Goal: Task Accomplishment & Management: Use online tool/utility

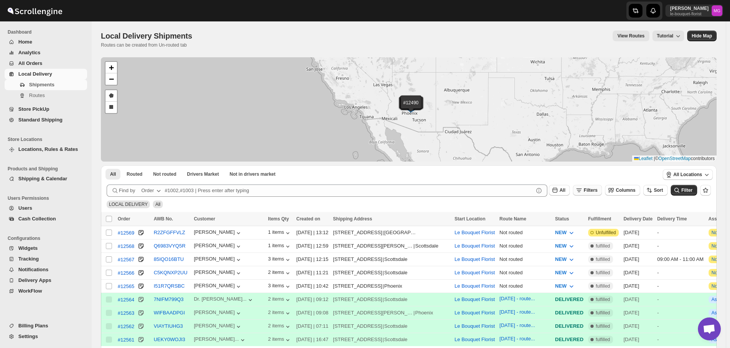
click at [598, 193] on span "Filters" at bounding box center [591, 190] width 14 height 5
click at [588, 221] on span "Add Filter" at bounding box center [598, 221] width 21 height 6
click at [573, 221] on button "Select" at bounding box center [552, 221] width 57 height 11
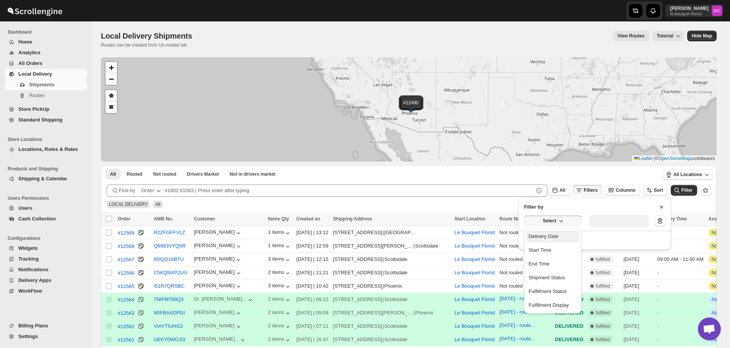
click at [558, 232] on button "Delivery Date" at bounding box center [552, 237] width 53 height 12
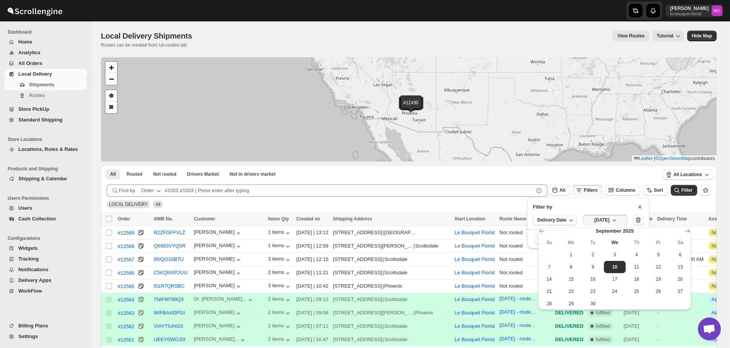
click at [595, 270] on span "9" at bounding box center [593, 267] width 16 height 6
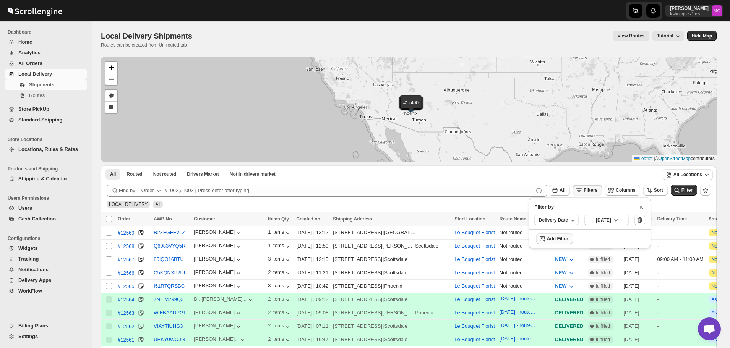
click at [684, 184] on div "All Locations" at bounding box center [688, 175] width 58 height 19
click at [681, 189] on icon "submit" at bounding box center [677, 191] width 8 height 8
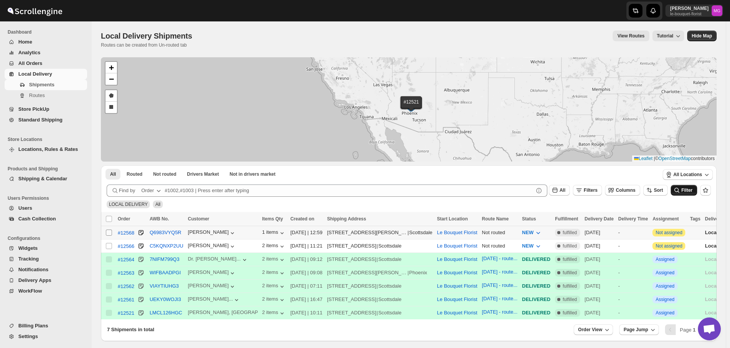
click at [109, 232] on input "Select shipment" at bounding box center [109, 233] width 6 height 6
checkbox input "true"
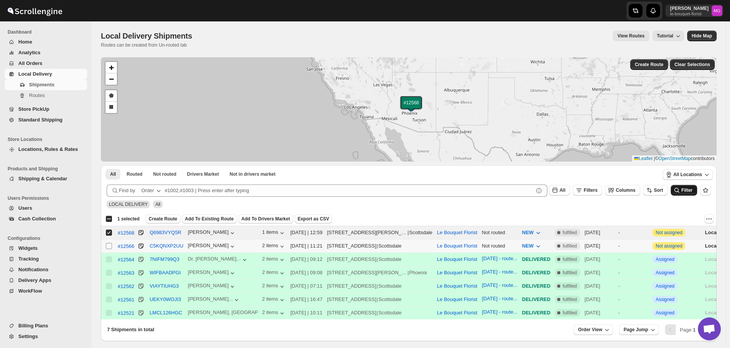
click at [110, 245] on input "Select shipment" at bounding box center [109, 246] width 6 height 6
checkbox input "true"
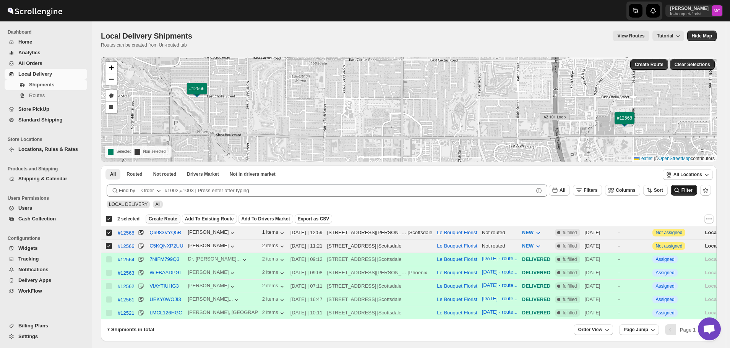
click at [162, 219] on span "Create Route" at bounding box center [163, 219] width 29 height 6
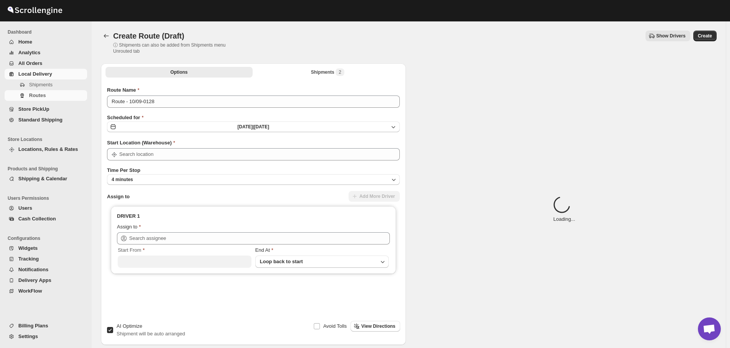
type input "Le Bouquet Florist"
click at [329, 67] on button "Shipments 2" at bounding box center [327, 72] width 147 height 11
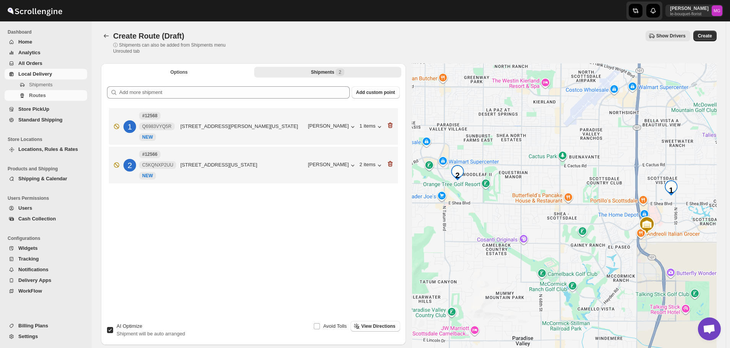
click at [119, 329] on span "AI Optimize" at bounding box center [130, 326] width 26 height 6
click at [113, 330] on input "AI Optimize Shipment will be auto arranged" at bounding box center [110, 330] width 6 height 6
checkbox input "false"
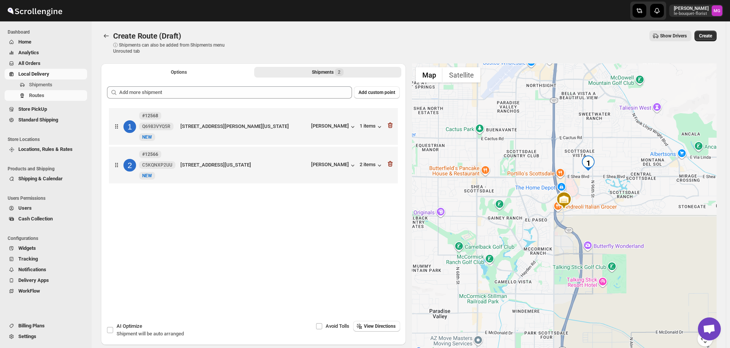
click at [165, 79] on div "Options Shipments 2 More views Options Shipments 2 More views" at bounding box center [253, 71] width 305 height 17
click at [187, 71] on span "Options" at bounding box center [179, 72] width 16 height 6
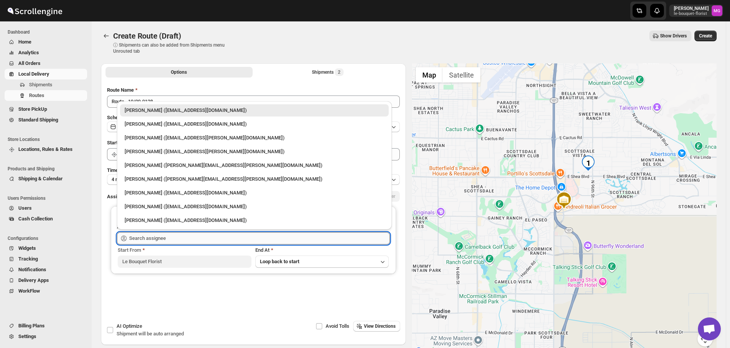
click at [187, 242] on input "text" at bounding box center [259, 238] width 261 height 12
click at [166, 126] on div "Olivia Trott (oetrott@gmail.com)" at bounding box center [255, 124] width 260 height 8
type input "Olivia Trott (oetrott@gmail.com)"
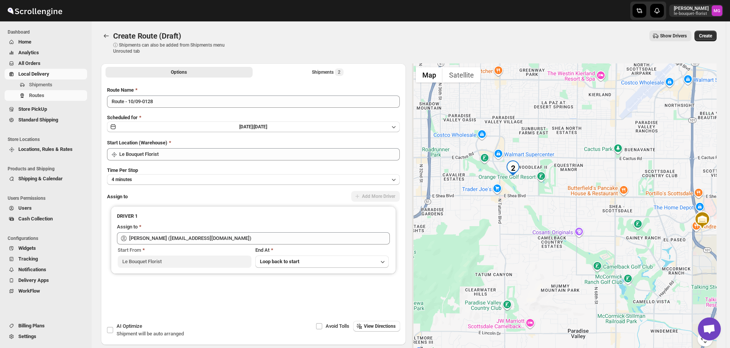
drag, startPoint x: 460, startPoint y: 173, endPoint x: 598, endPoint y: 193, distance: 139.8
click at [598, 193] on div at bounding box center [564, 209] width 305 height 292
click at [710, 33] on span "Create" at bounding box center [705, 36] width 13 height 6
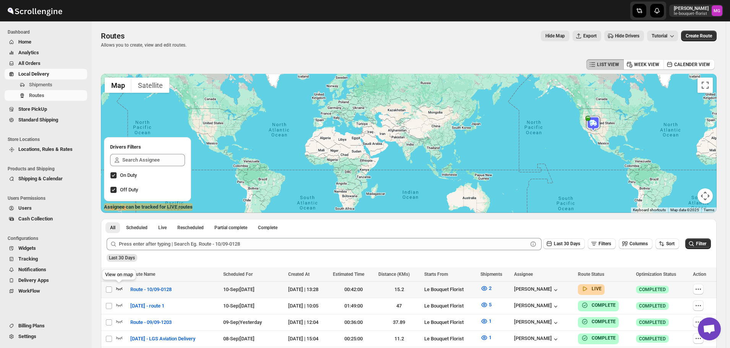
click at [121, 291] on icon "button" at bounding box center [119, 289] width 8 height 8
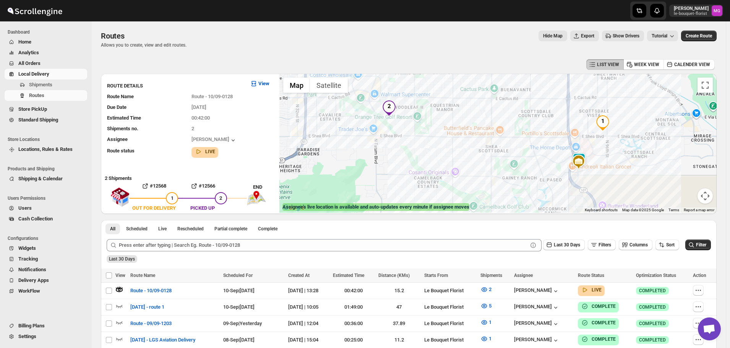
click at [586, 154] on img at bounding box center [579, 160] width 15 height 15
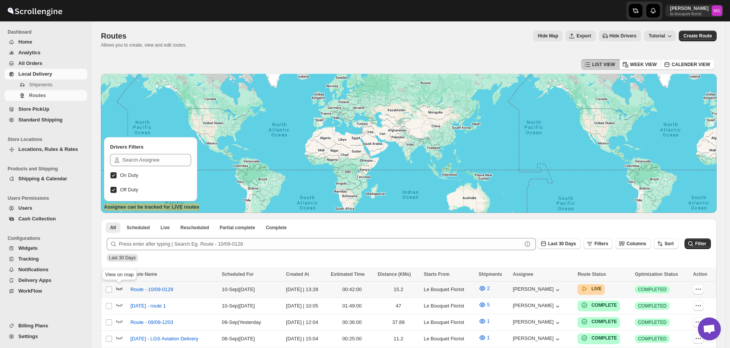
click at [120, 289] on icon "button" at bounding box center [119, 289] width 6 height 3
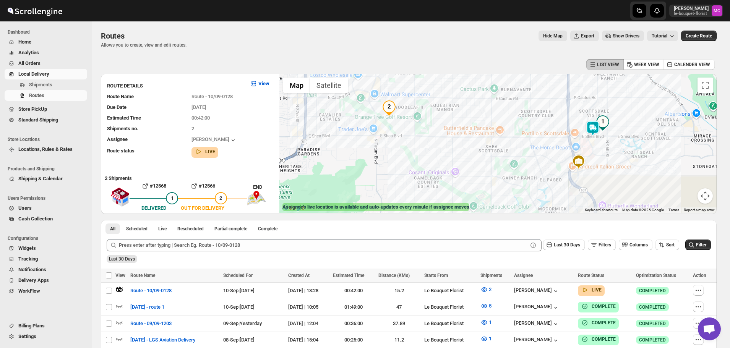
click at [597, 127] on img at bounding box center [592, 128] width 15 height 15
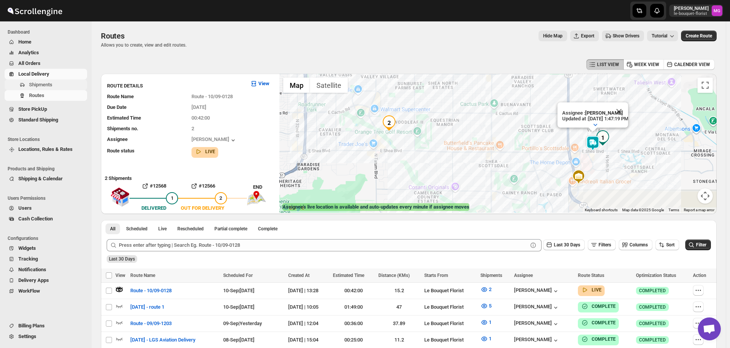
click at [61, 85] on span "Shipments" at bounding box center [57, 85] width 57 height 8
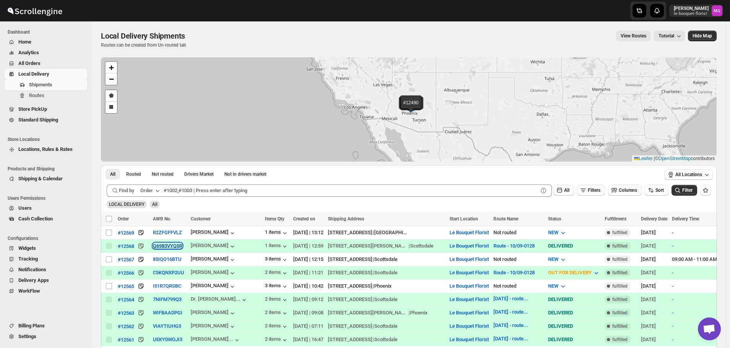
click at [159, 246] on button "Q6983VYQ5R" at bounding box center [167, 246] width 29 height 6
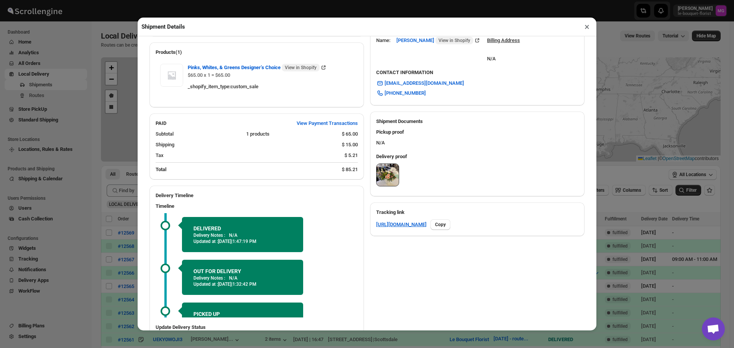
scroll to position [292, 0]
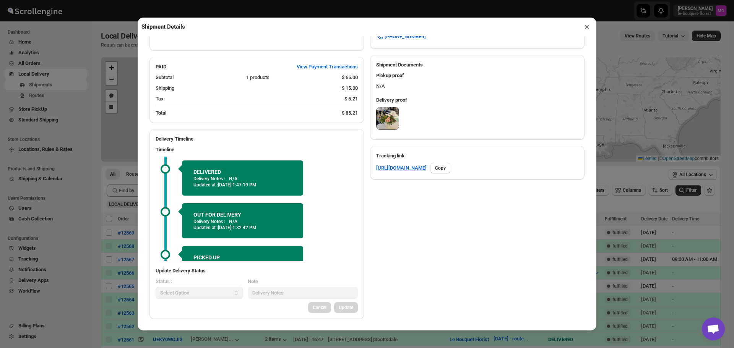
click at [584, 27] on button "×" at bounding box center [587, 26] width 11 height 11
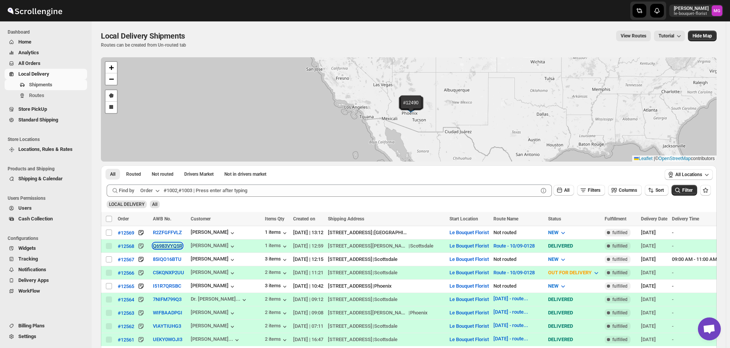
click at [171, 245] on button "Q6983VYQ5R" at bounding box center [167, 246] width 29 height 6
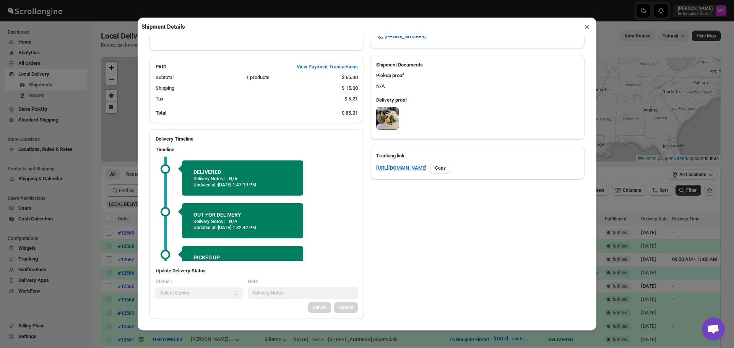
click at [585, 27] on button "×" at bounding box center [587, 26] width 11 height 11
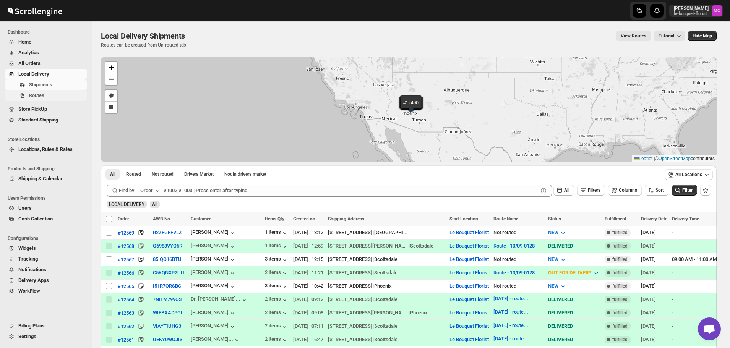
click at [36, 99] on button "Routes" at bounding box center [46, 95] width 83 height 11
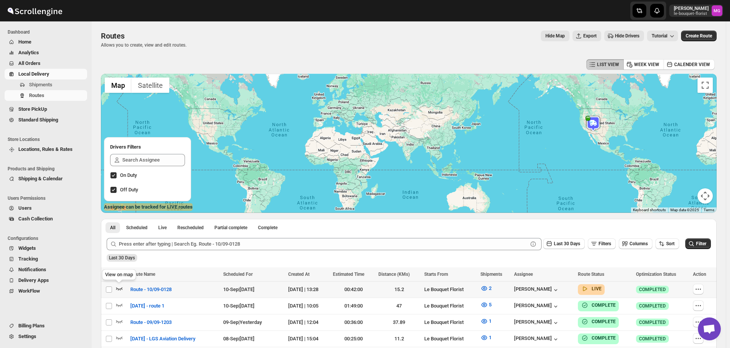
click at [120, 289] on icon "button" at bounding box center [119, 289] width 8 height 8
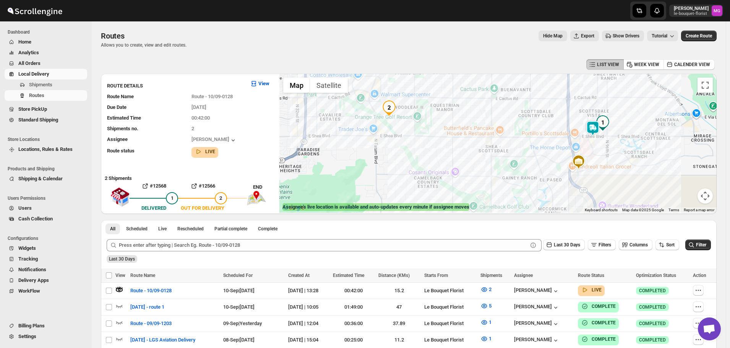
click at [596, 130] on img at bounding box center [592, 128] width 15 height 15
